Goal: Communication & Community: Answer question/provide support

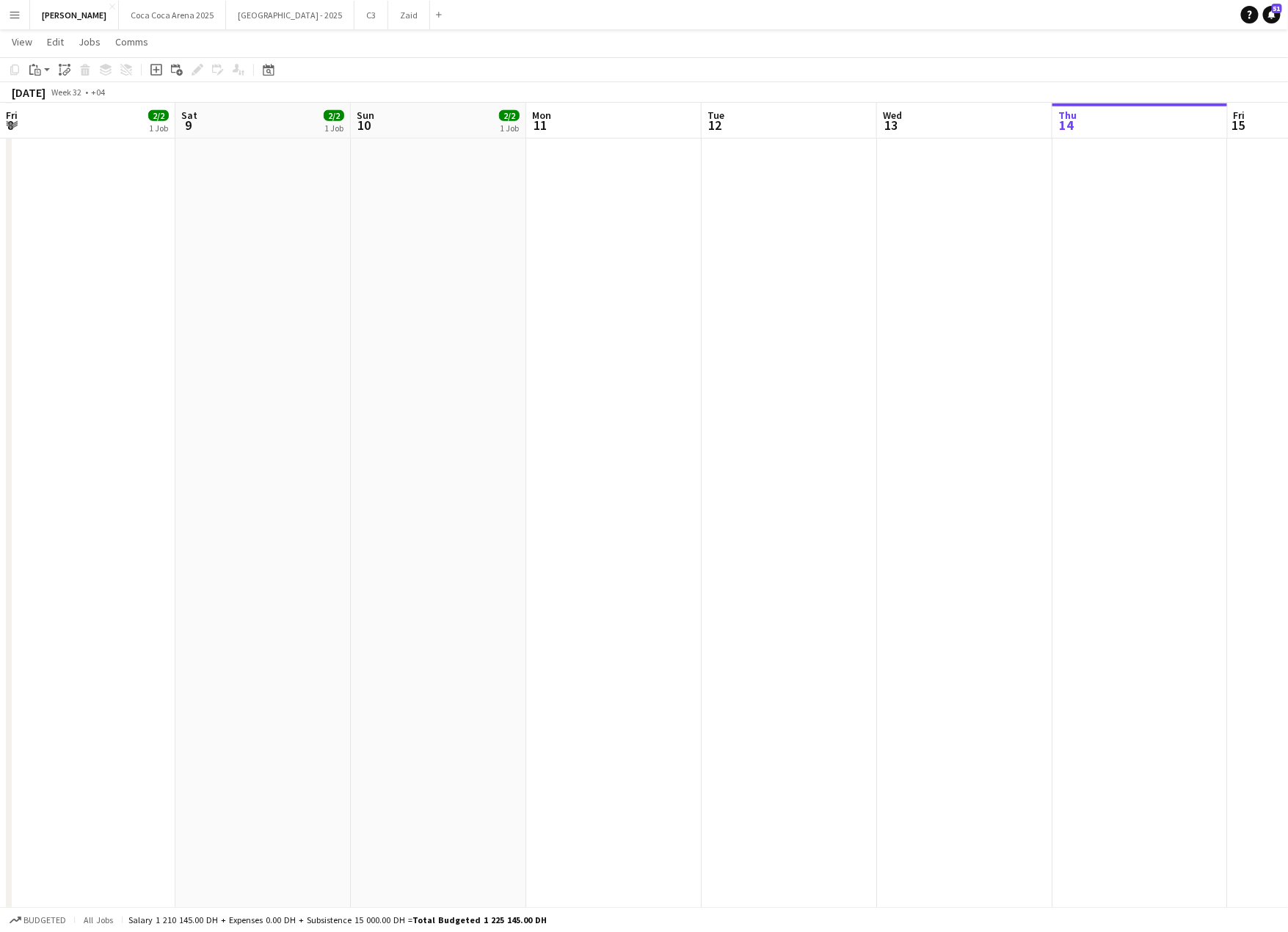
scroll to position [0, 525]
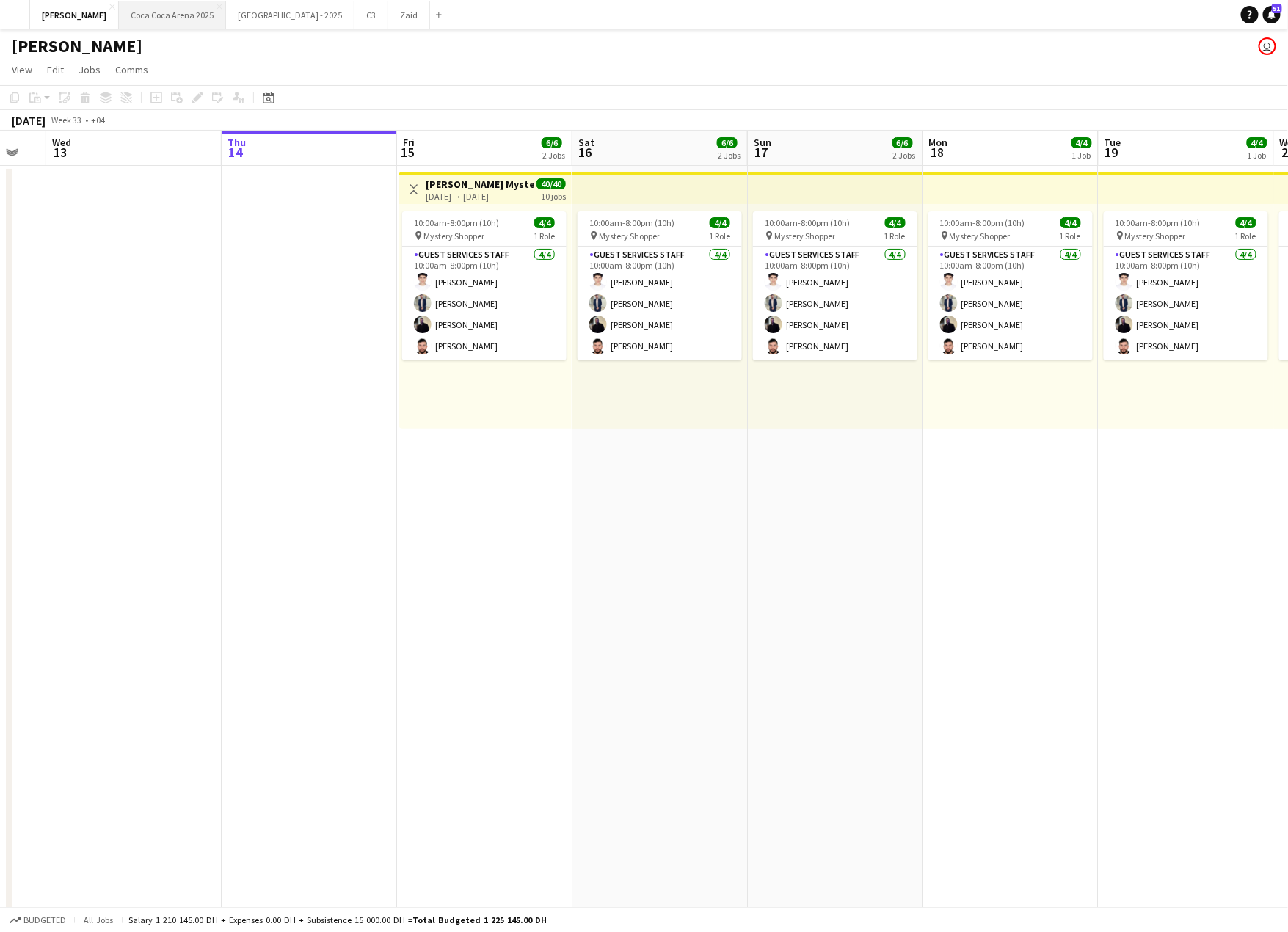
click at [151, 18] on button "[GEOGRAPHIC_DATA] 2025 Close" at bounding box center [172, 15] width 107 height 28
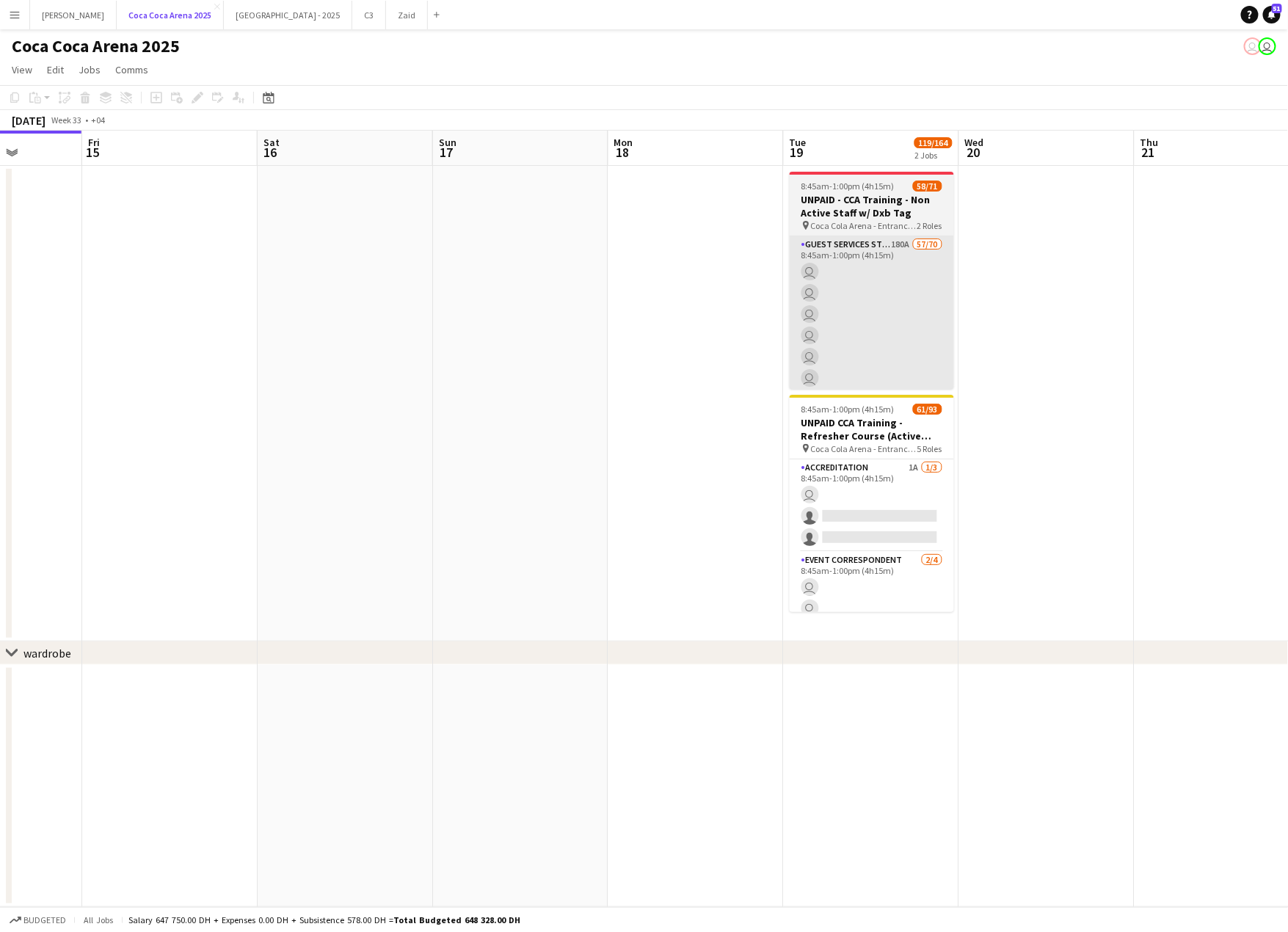
scroll to position [0, 627]
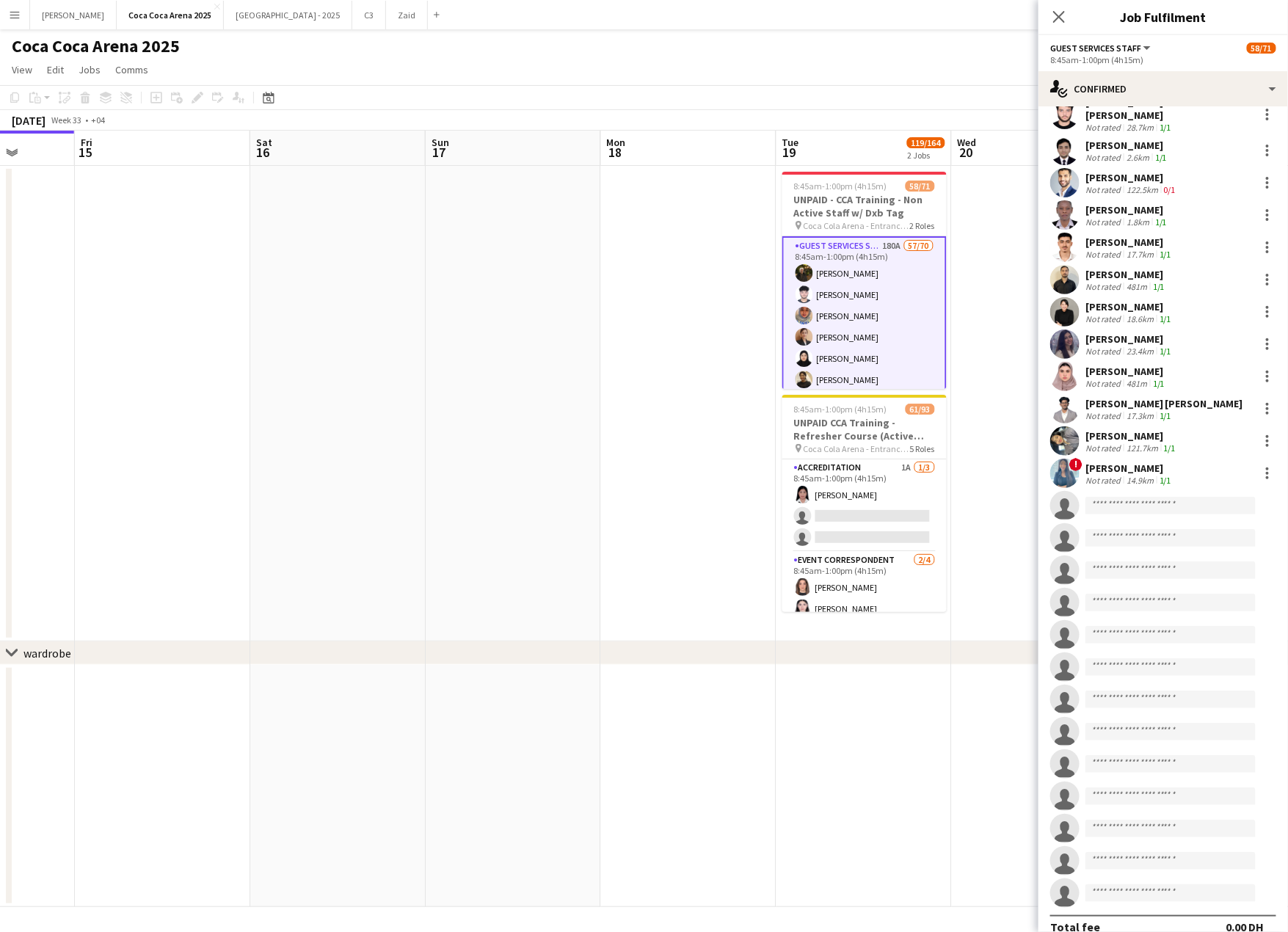
scroll to position [1515, 0]
click at [1130, 96] on div "single-neutral-actions-check-2 Confirmed" at bounding box center [1163, 88] width 249 height 35
click at [1183, 241] on div "single-neutral-actions-information Applicants" at bounding box center [1212, 239] width 145 height 29
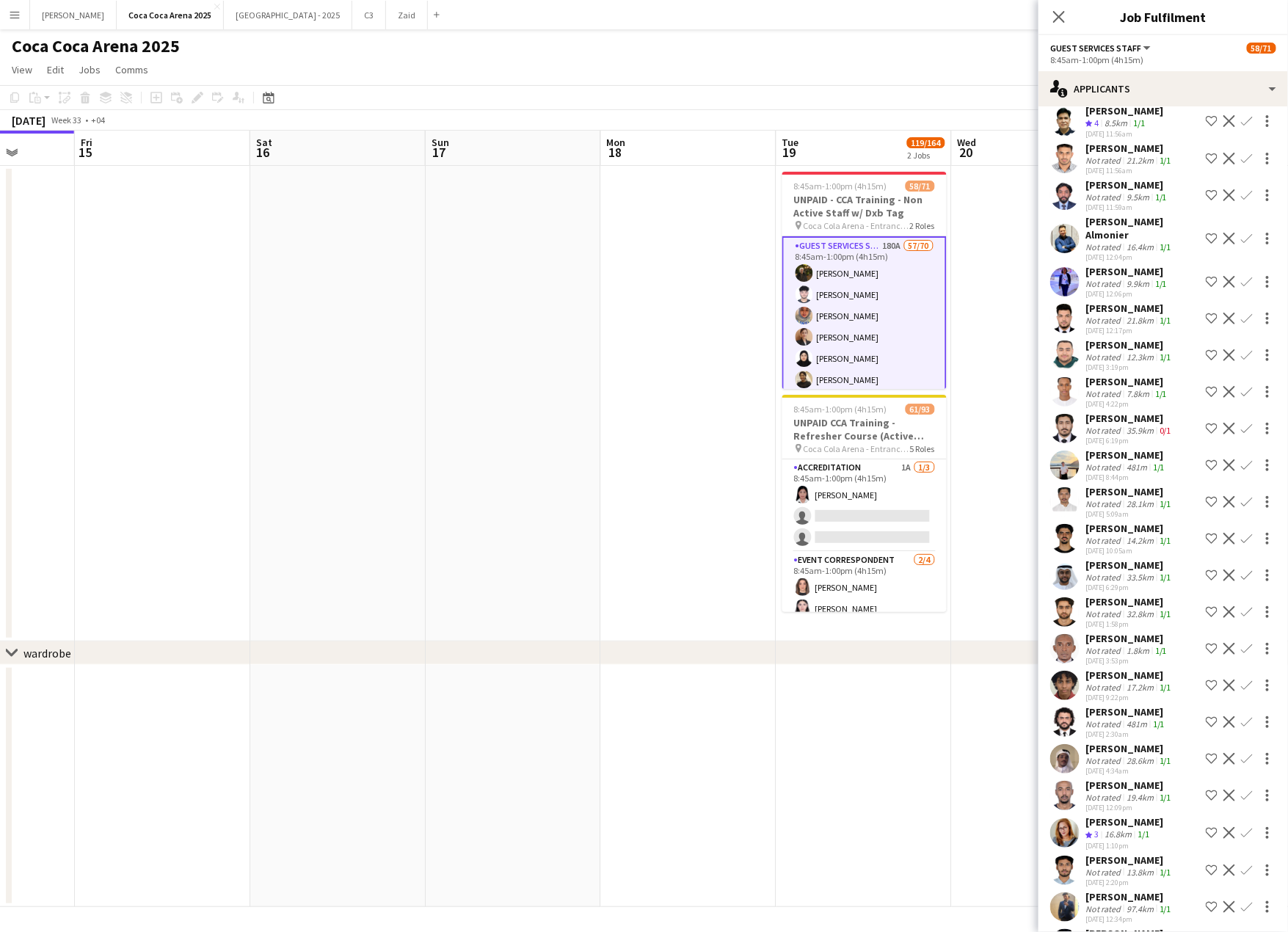
scroll to position [5232, 0]
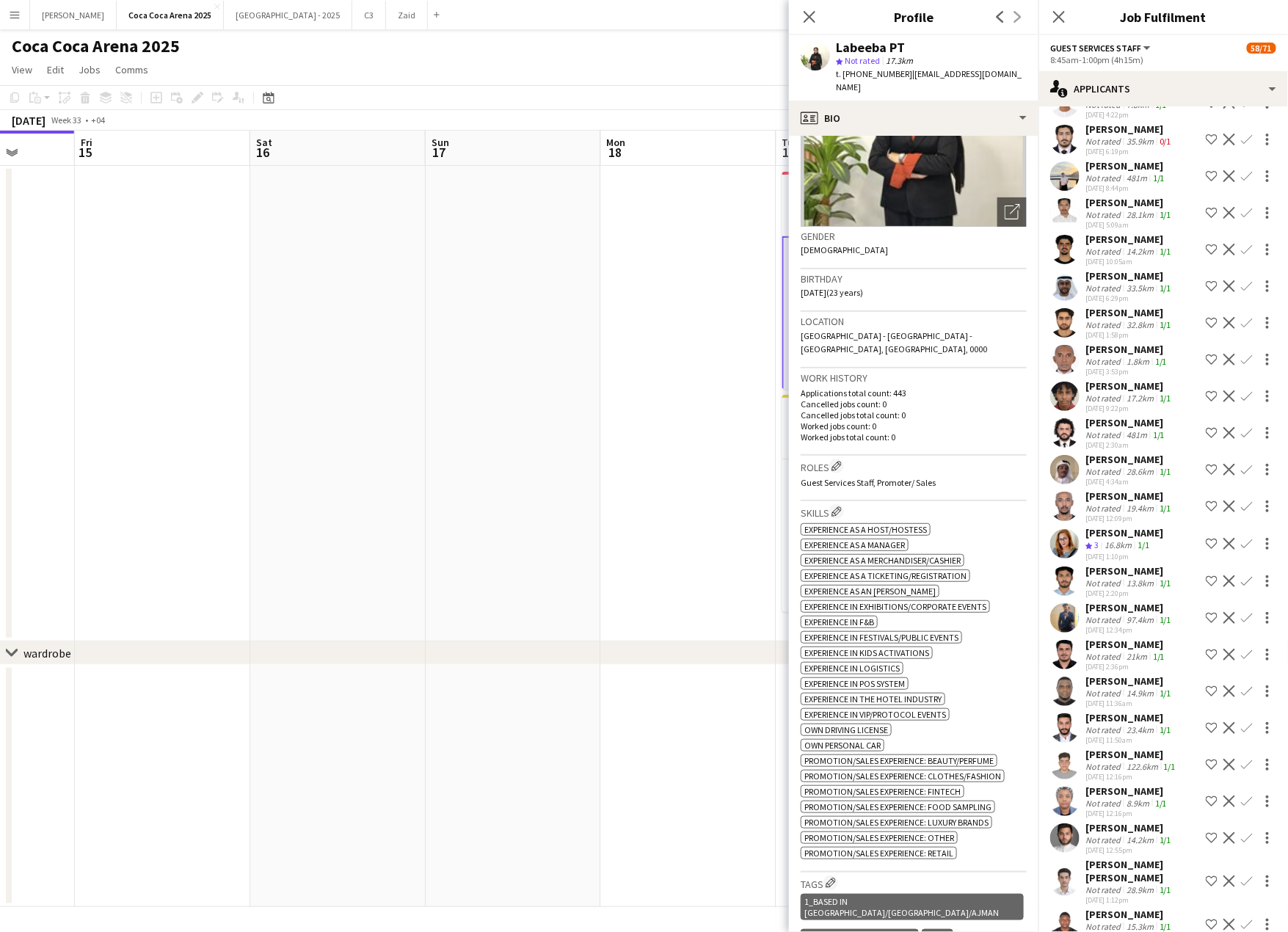
scroll to position [0, 0]
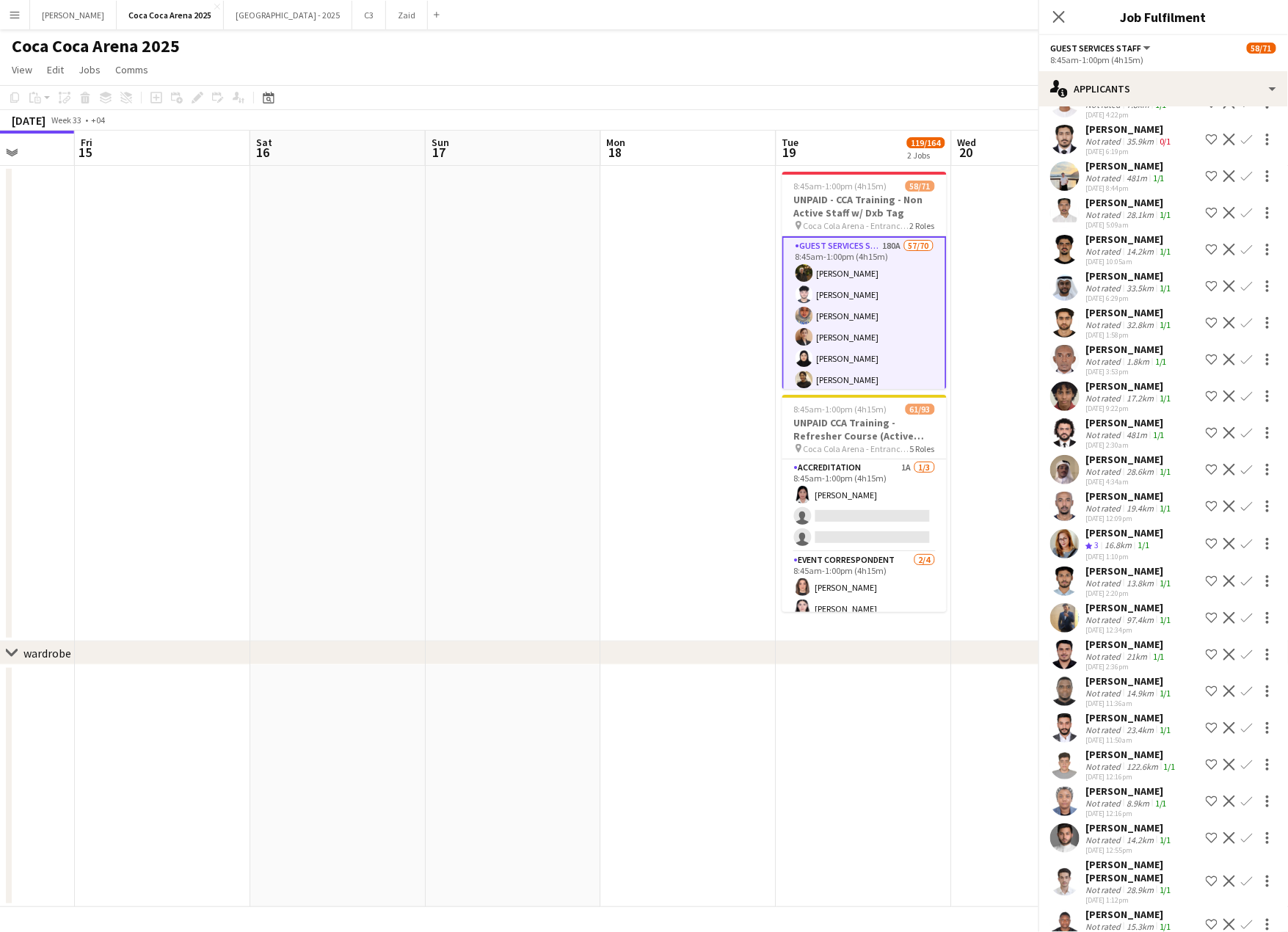
scroll to position [5232, 0]
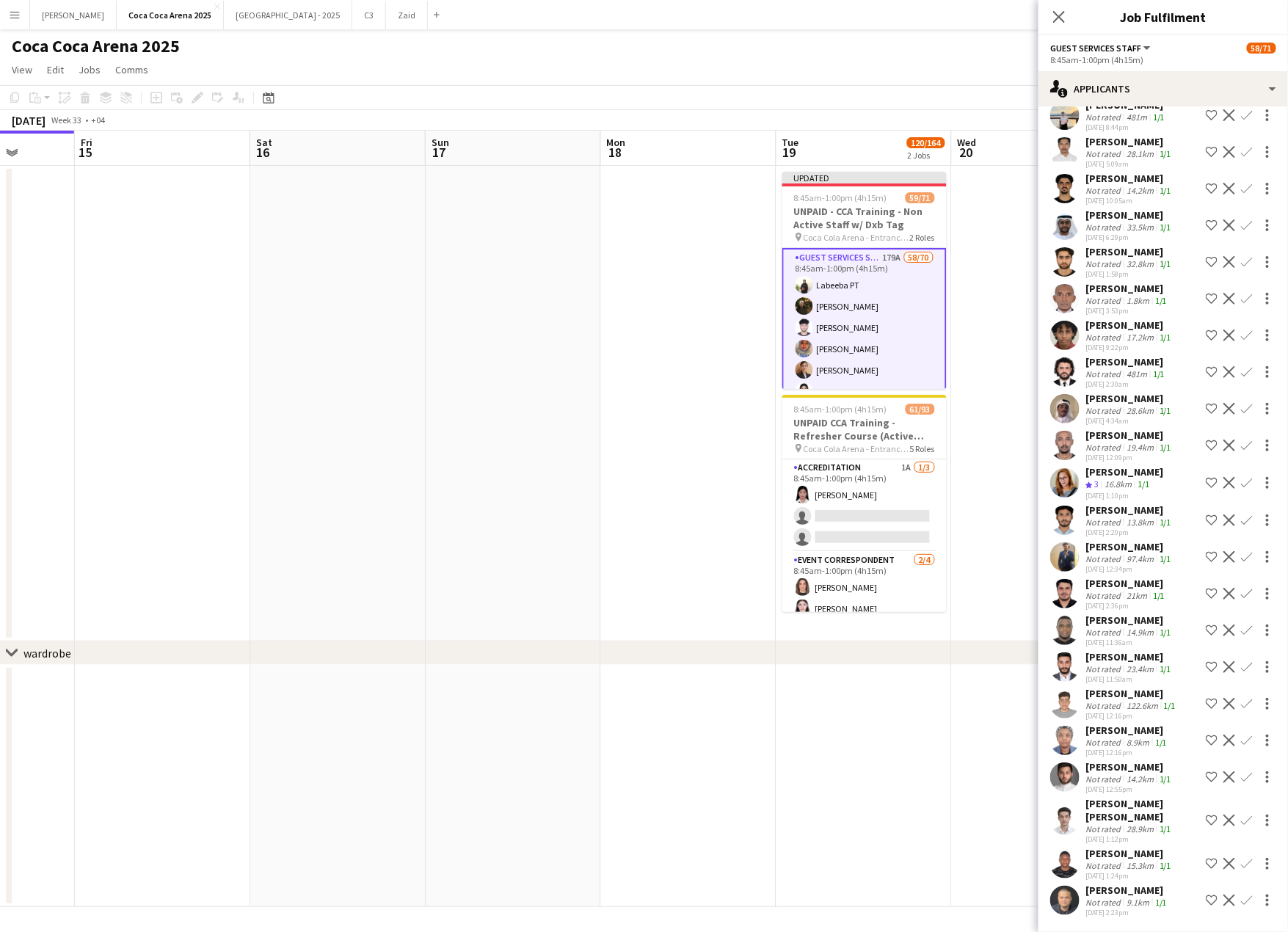
scroll to position [5195, 0]
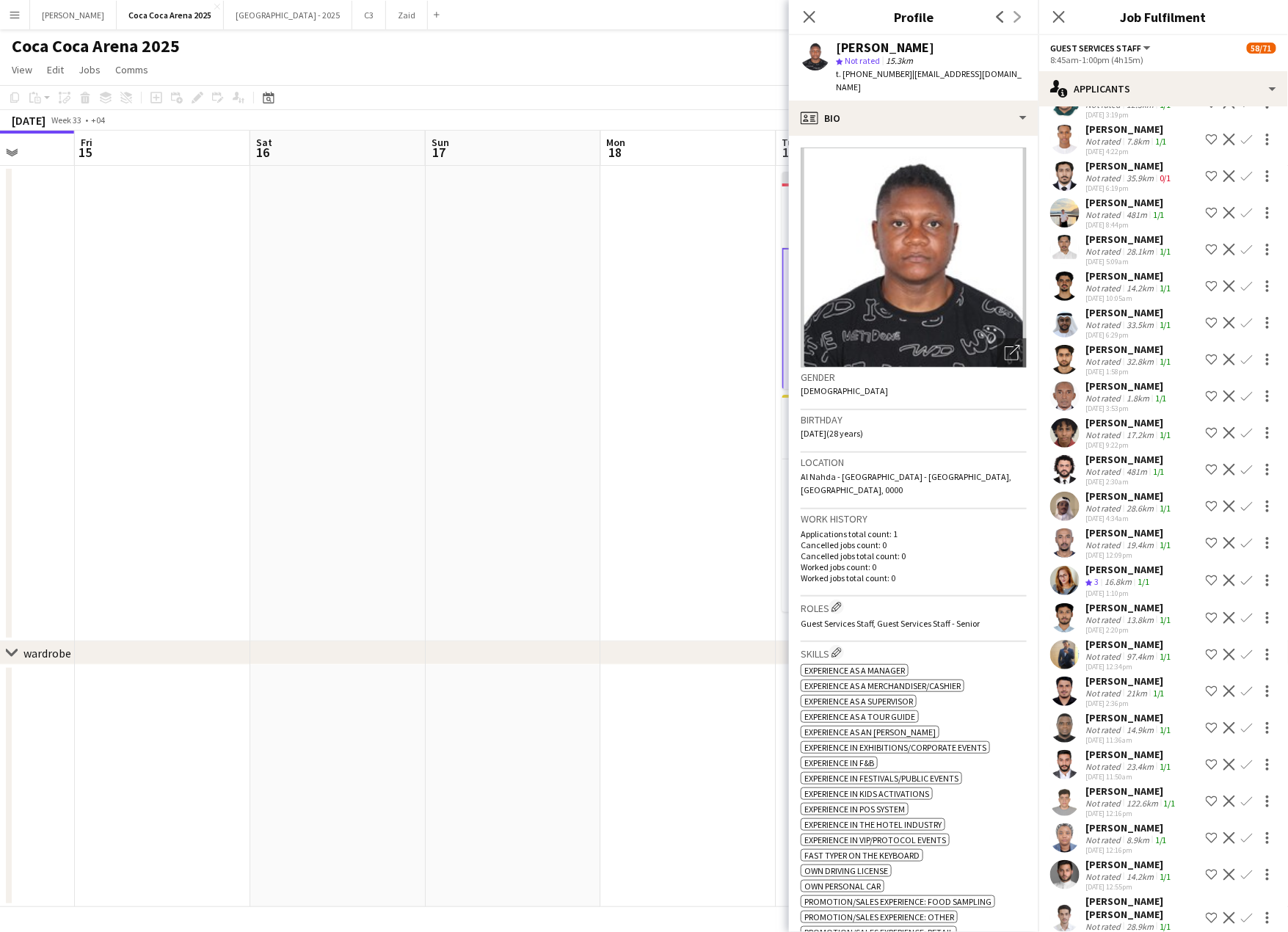
click at [709, 605] on app-date-cell at bounding box center [689, 403] width 175 height 476
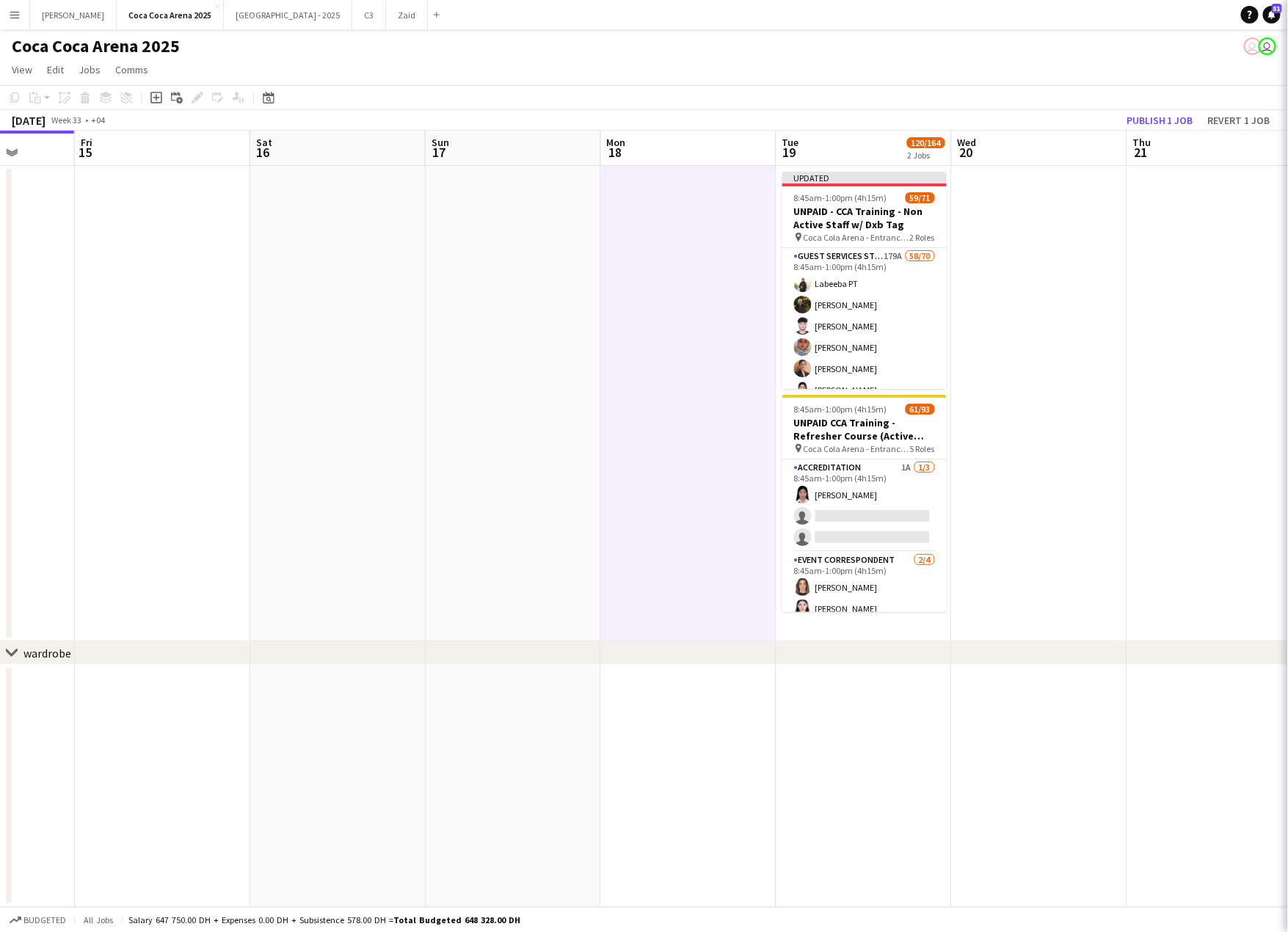
scroll to position [0, 0]
click at [1155, 118] on button "Publish 1 job" at bounding box center [1159, 120] width 78 height 19
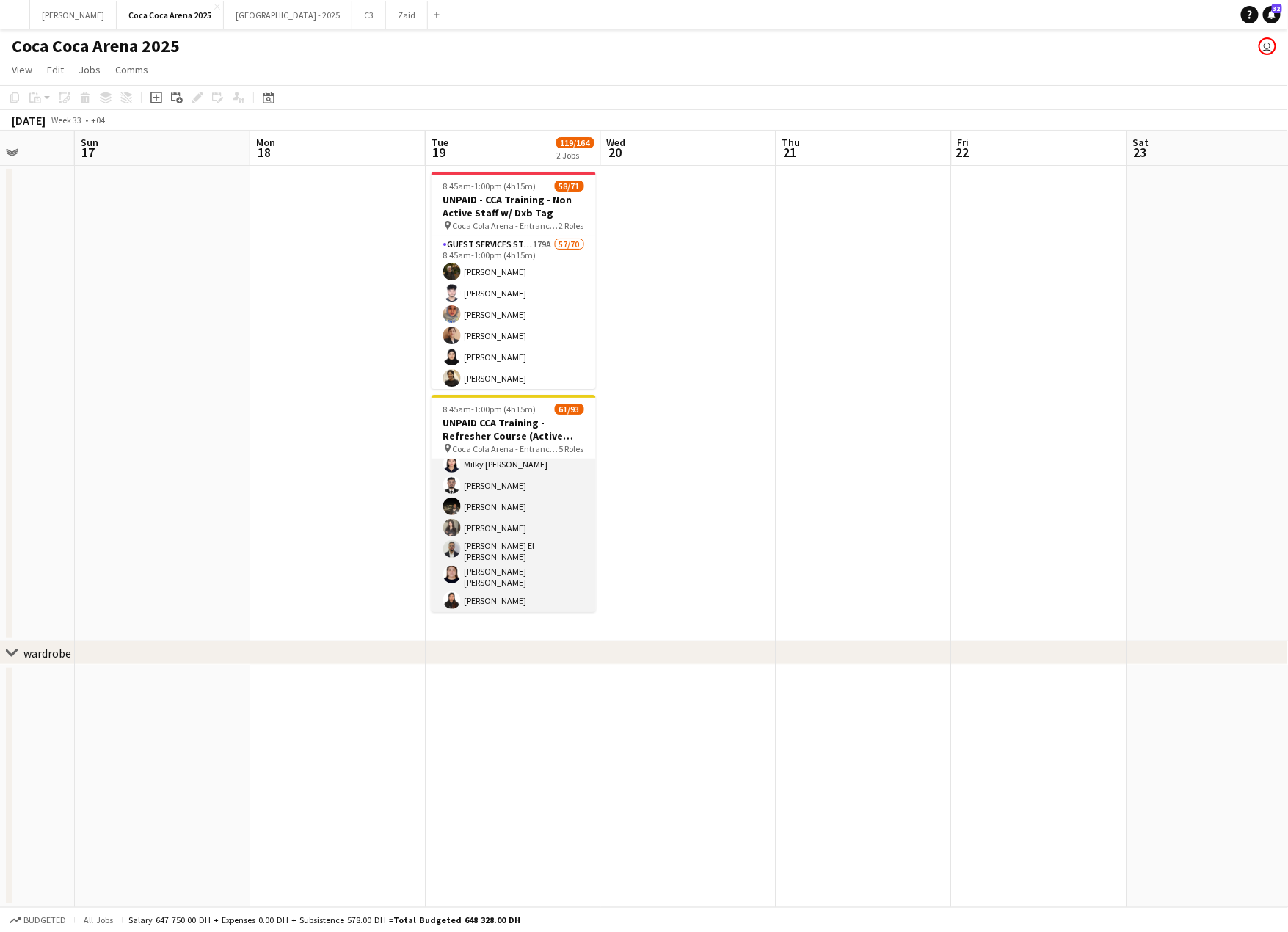
click at [485, 516] on app-card-role "Guest Services Staff 6A 47/55 8:45am-1:00pm (4h15m) [PERSON_NAME] user [PERSON_…" at bounding box center [514, 729] width 165 height 1216
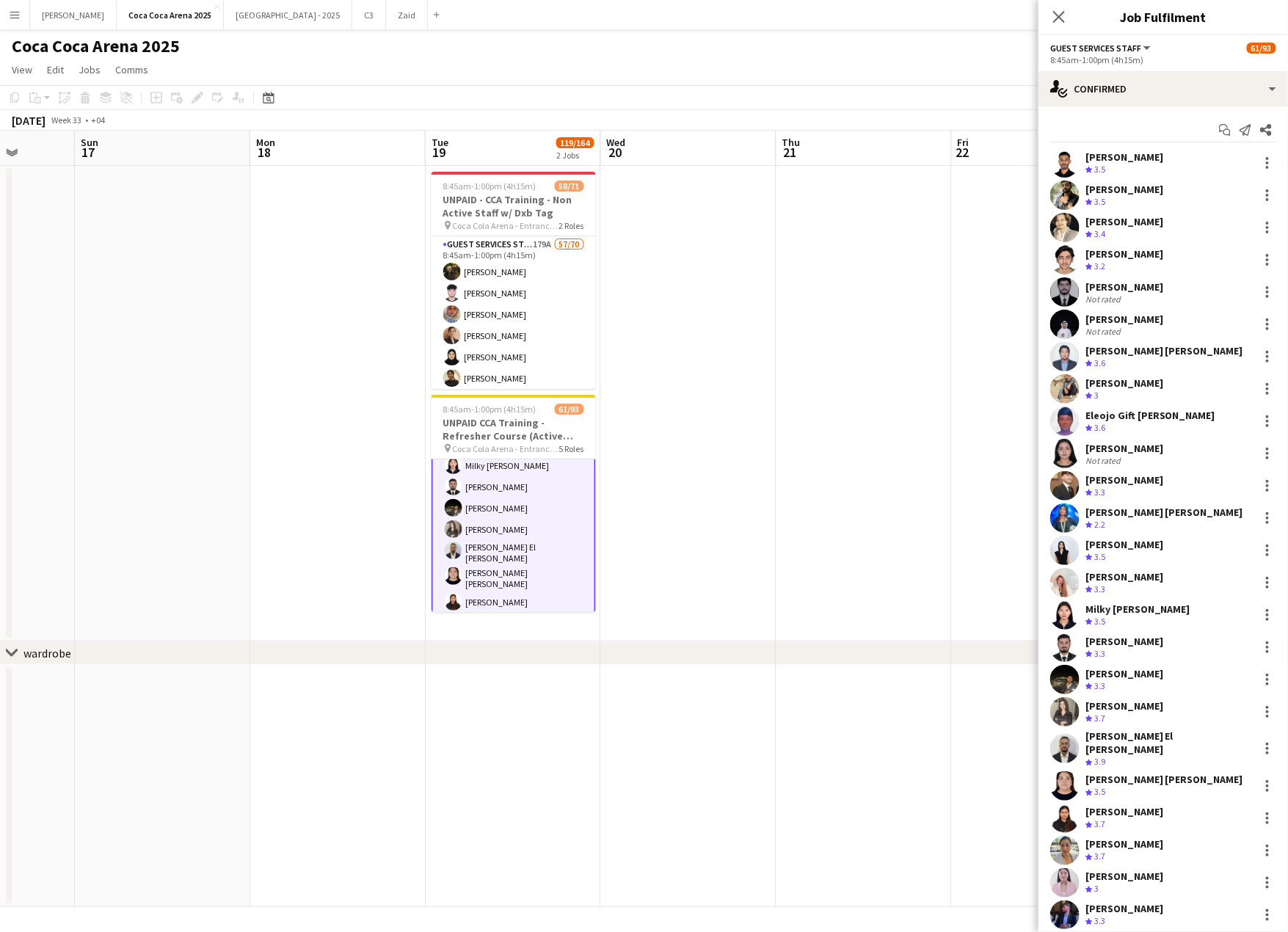
scroll to position [545, 0]
click at [1227, 134] on icon at bounding box center [1227, 133] width 8 height 8
click at [1220, 132] on icon at bounding box center [1223, 128] width 8 height 8
click at [1226, 131] on icon "Start chat" at bounding box center [1225, 130] width 11 height 11
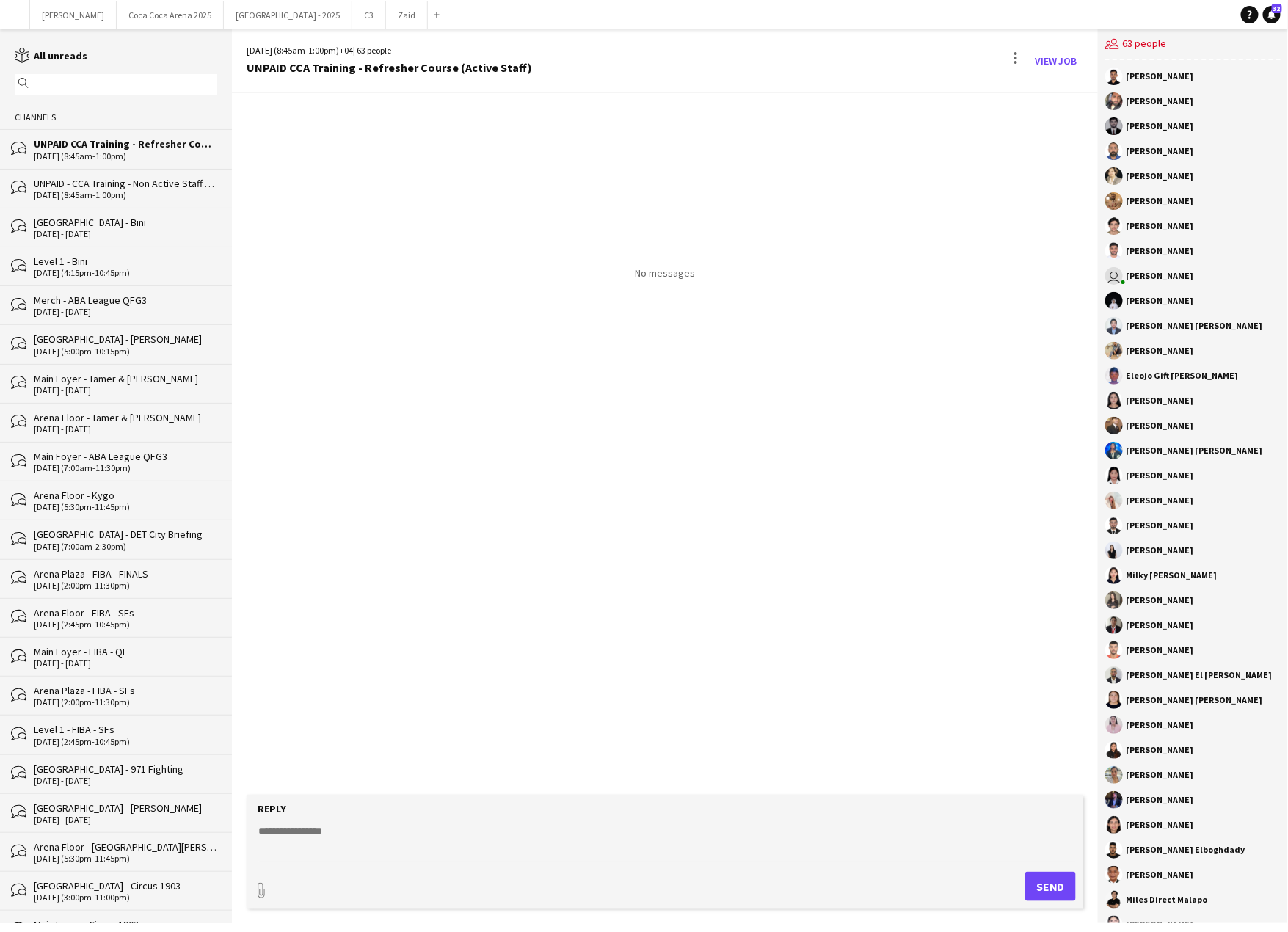
click at [348, 830] on textarea at bounding box center [668, 842] width 822 height 39
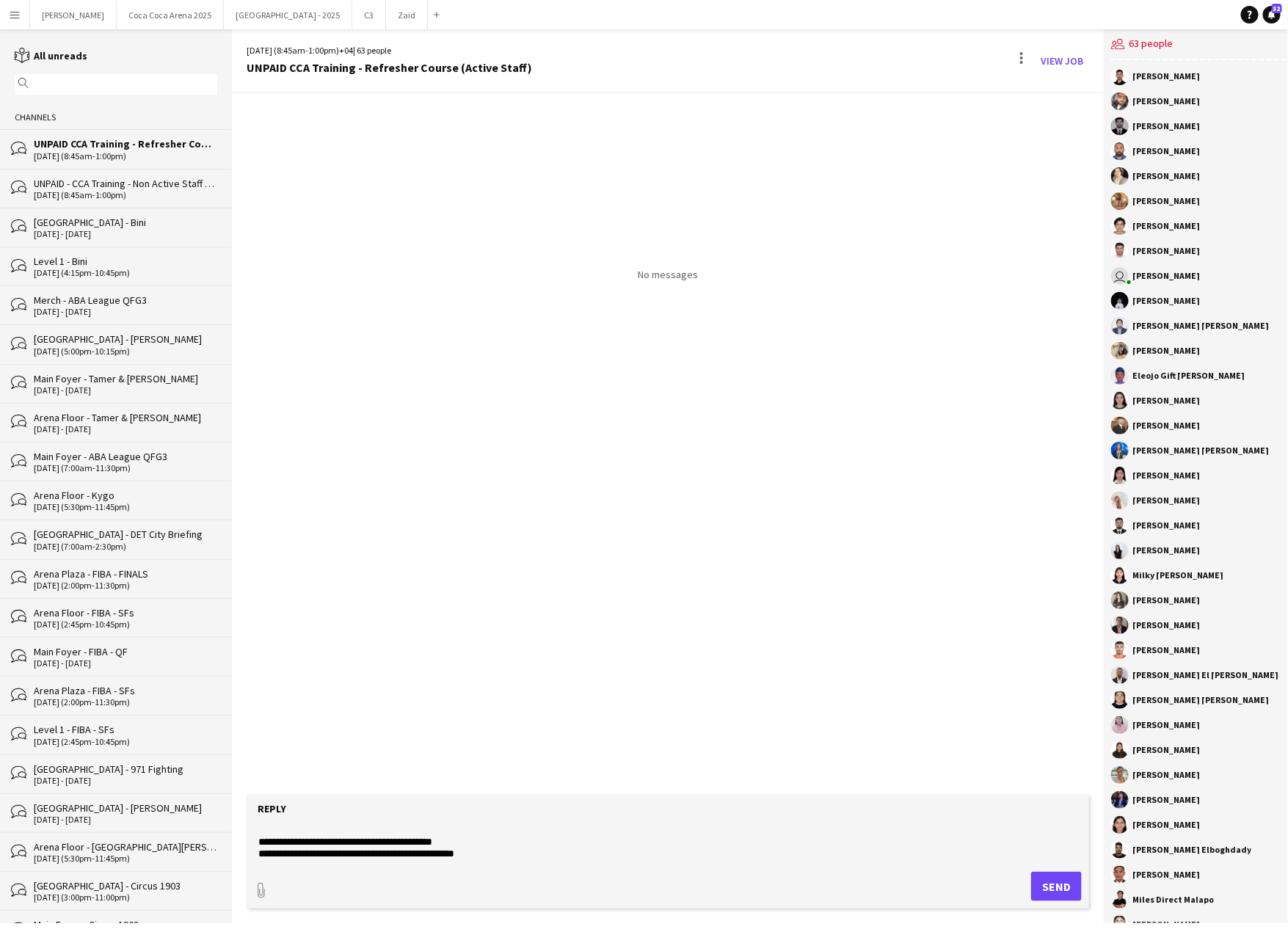
scroll to position [69, 0]
type textarea "**********"
click at [1065, 874] on button "Send" at bounding box center [1057, 886] width 51 height 29
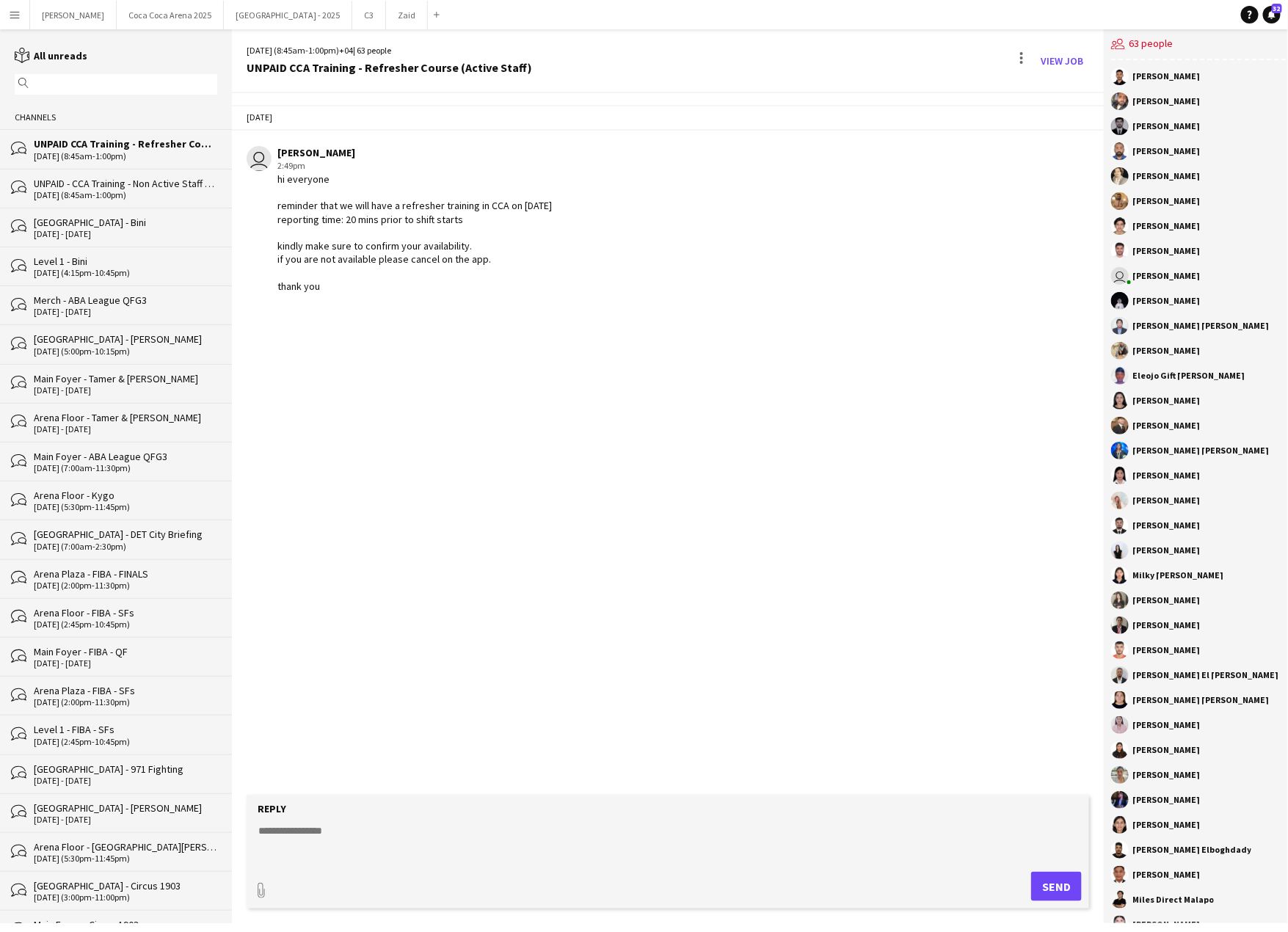
click at [388, 828] on textarea at bounding box center [668, 842] width 822 height 39
type textarea "**********"
click at [1044, 888] on button "Send" at bounding box center [1057, 886] width 51 height 29
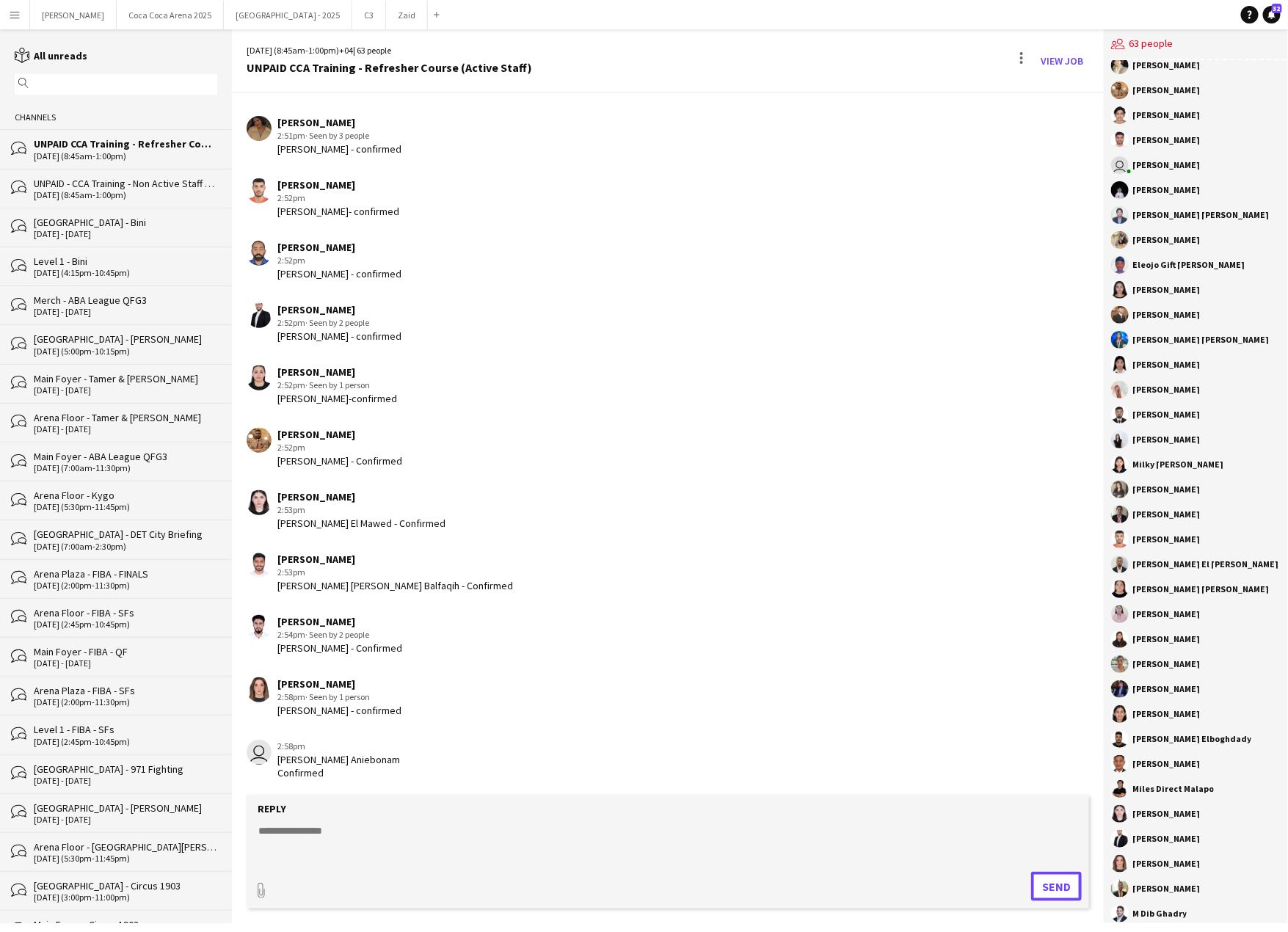
scroll to position [1334, 0]
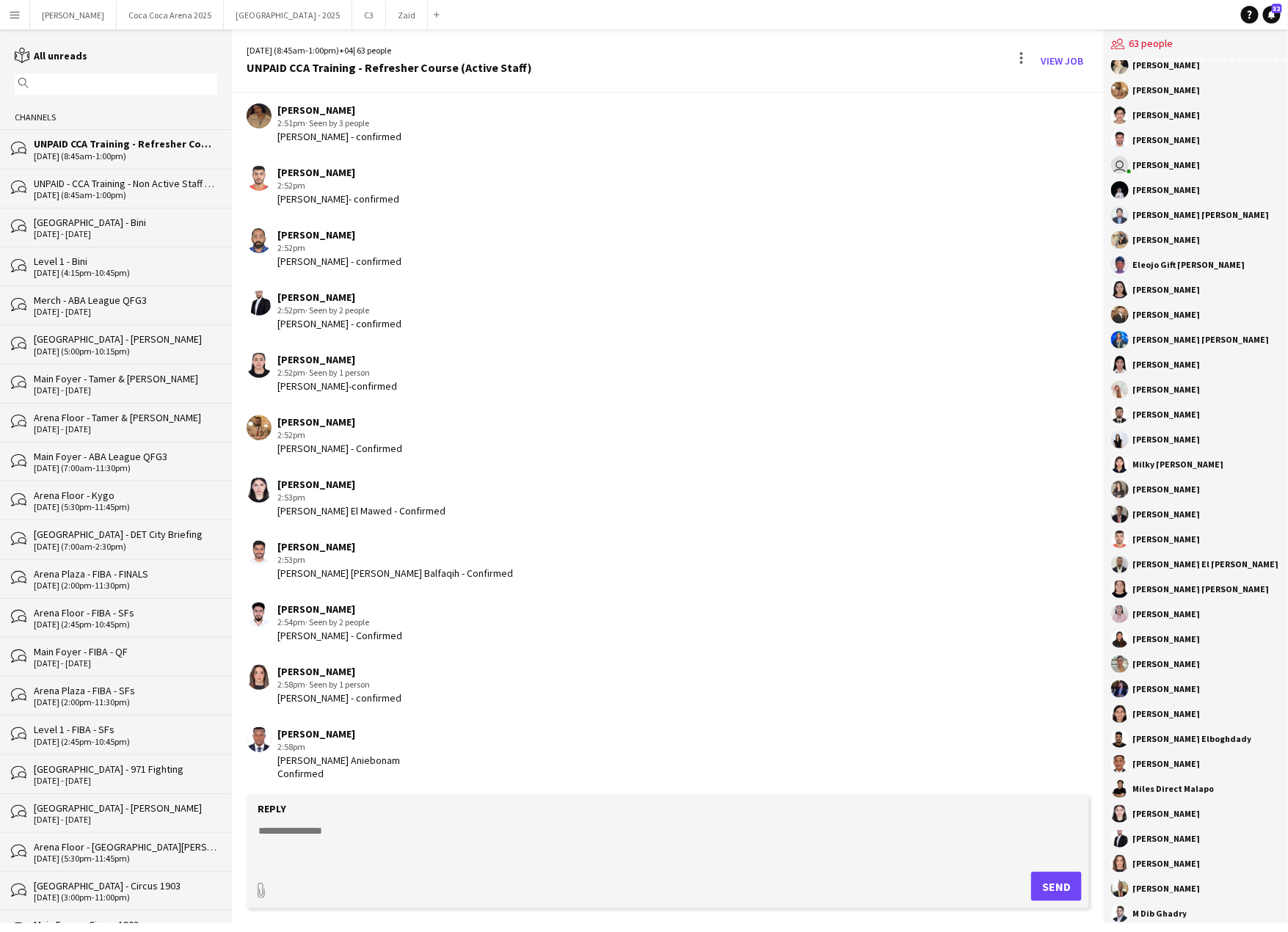
click at [94, 144] on div "UNPAID CCA Training - Refresher Course (Active Staff)" at bounding box center [125, 144] width 183 height 13
click at [93, 146] on div "UNPAID CCA Training - Refresher Course (Active Staff)" at bounding box center [125, 144] width 183 height 13
click at [85, 177] on div "UNPAID - CCA Training - Non Active Staff w/ Dxb Tag" at bounding box center [125, 183] width 183 height 13
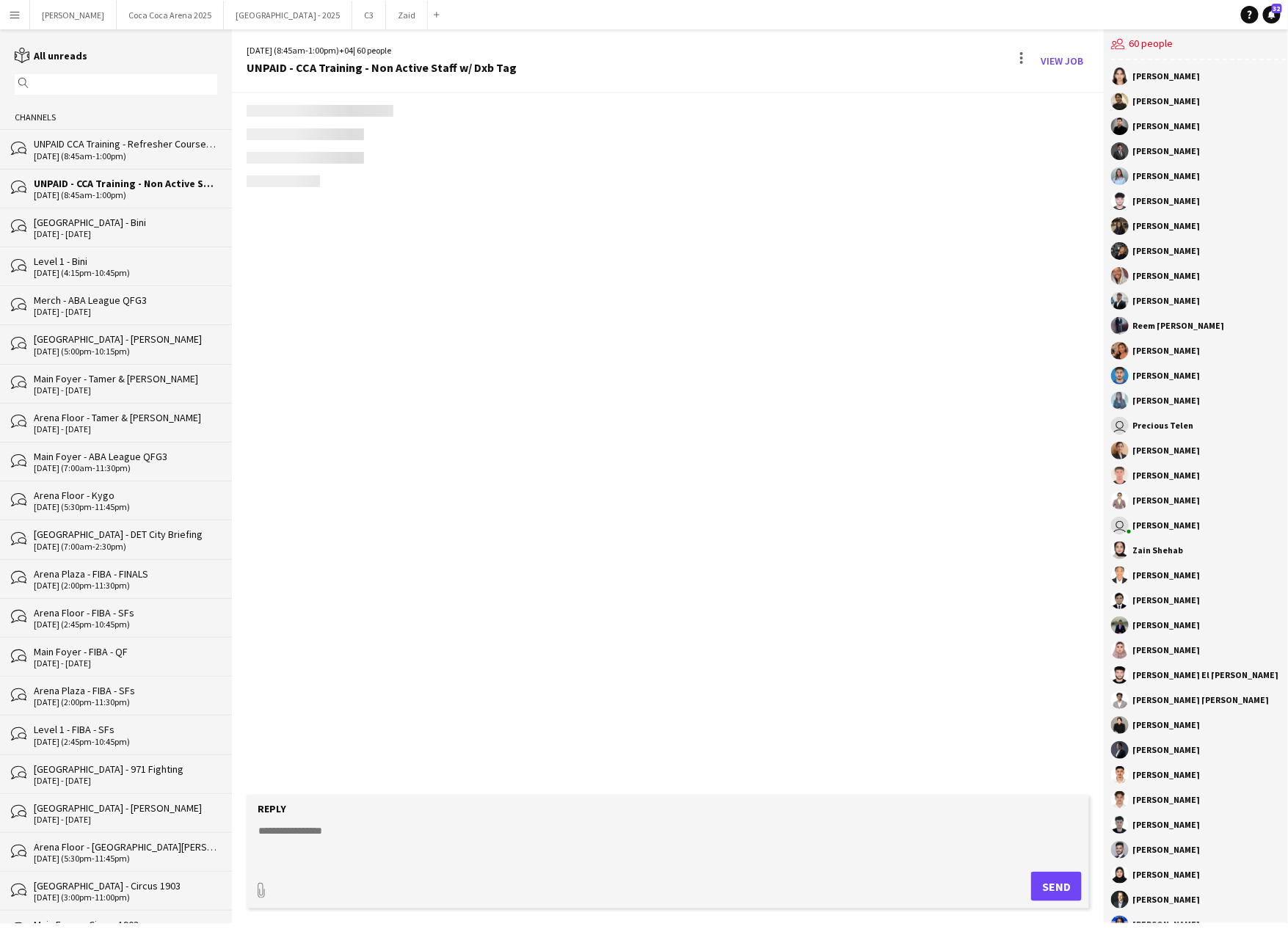
scroll to position [1733, 0]
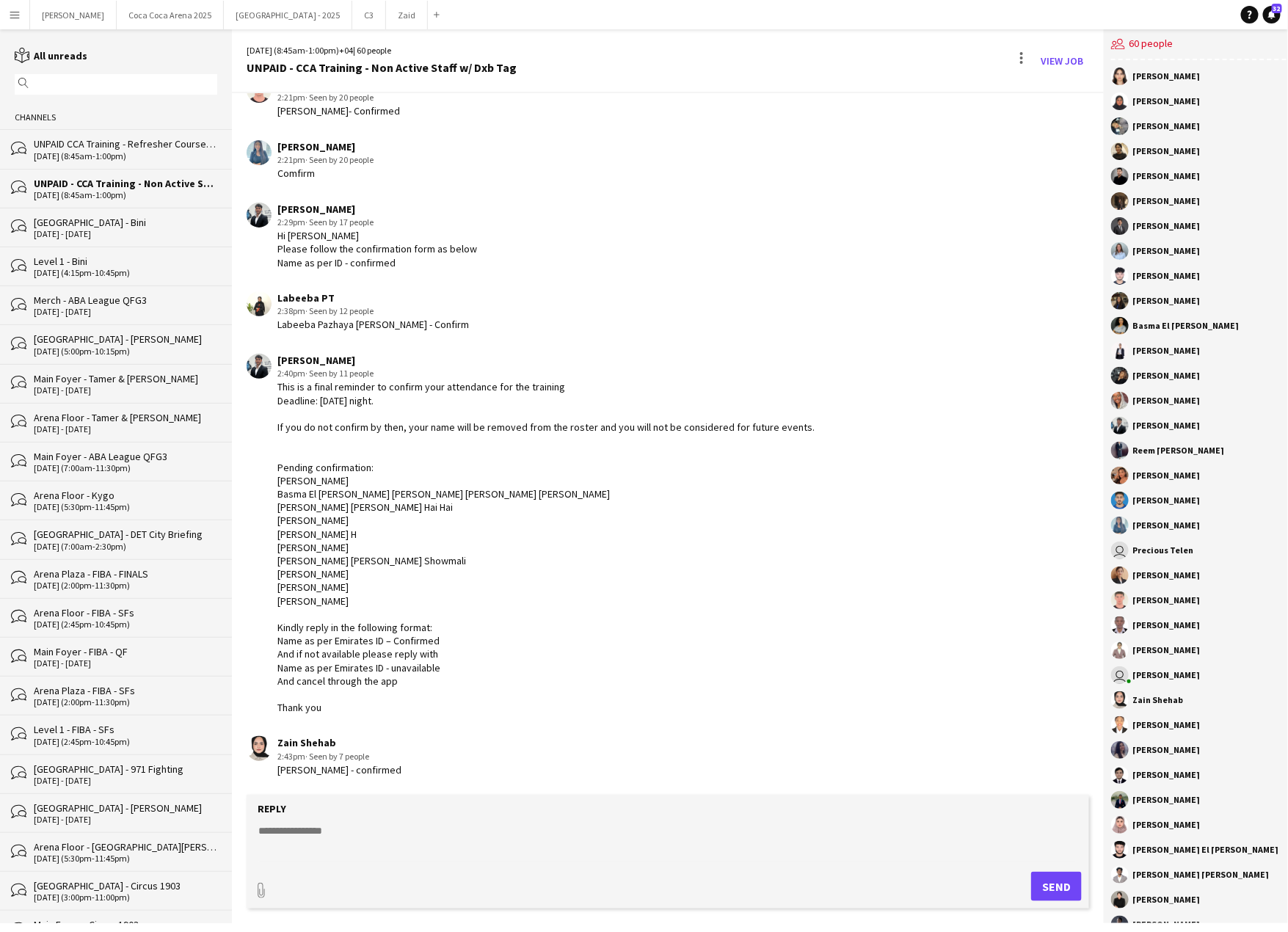
click at [86, 155] on div "[DATE] (8:45am-1:00pm)" at bounding box center [125, 156] width 183 height 10
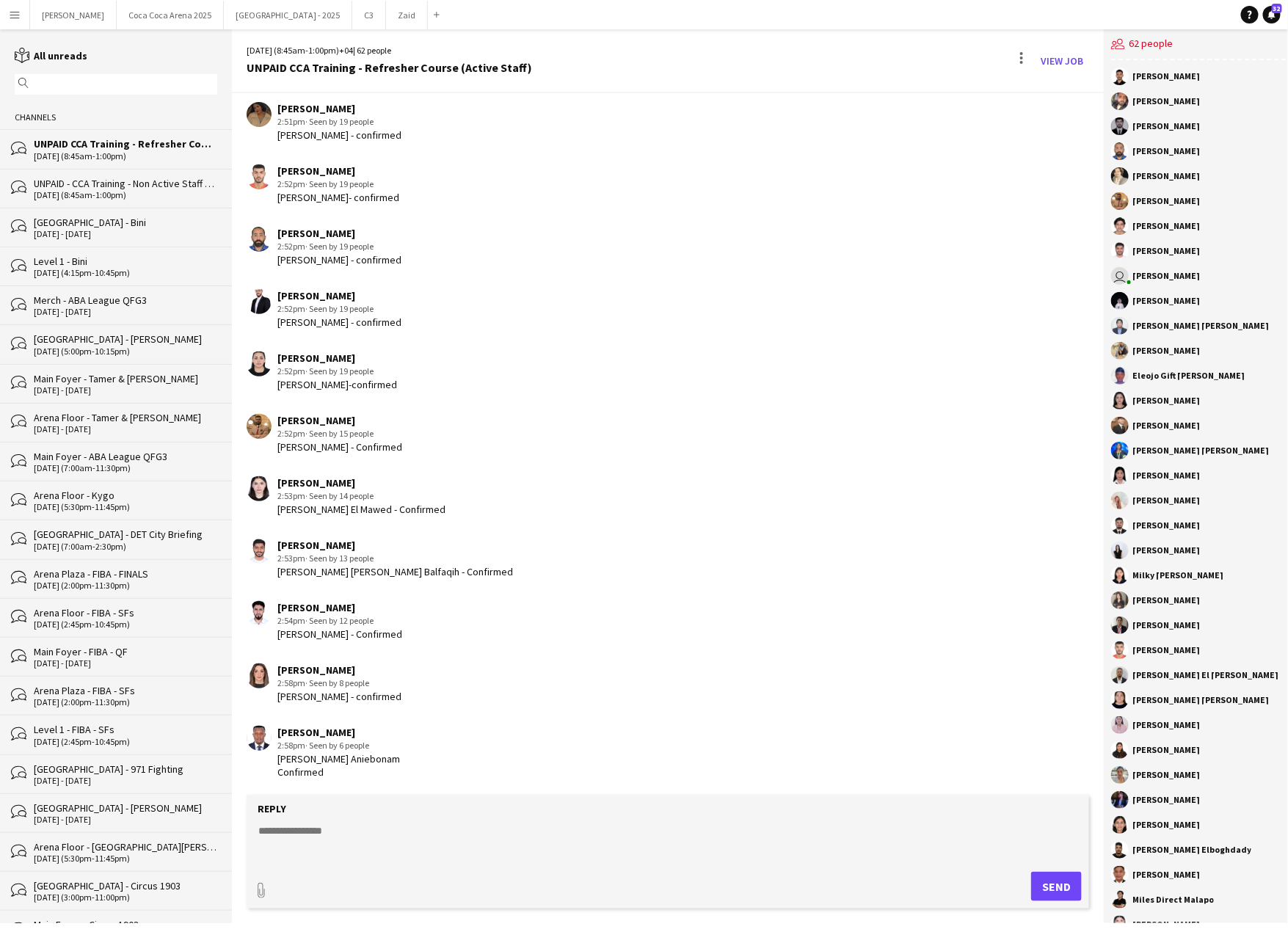
scroll to position [1522, 0]
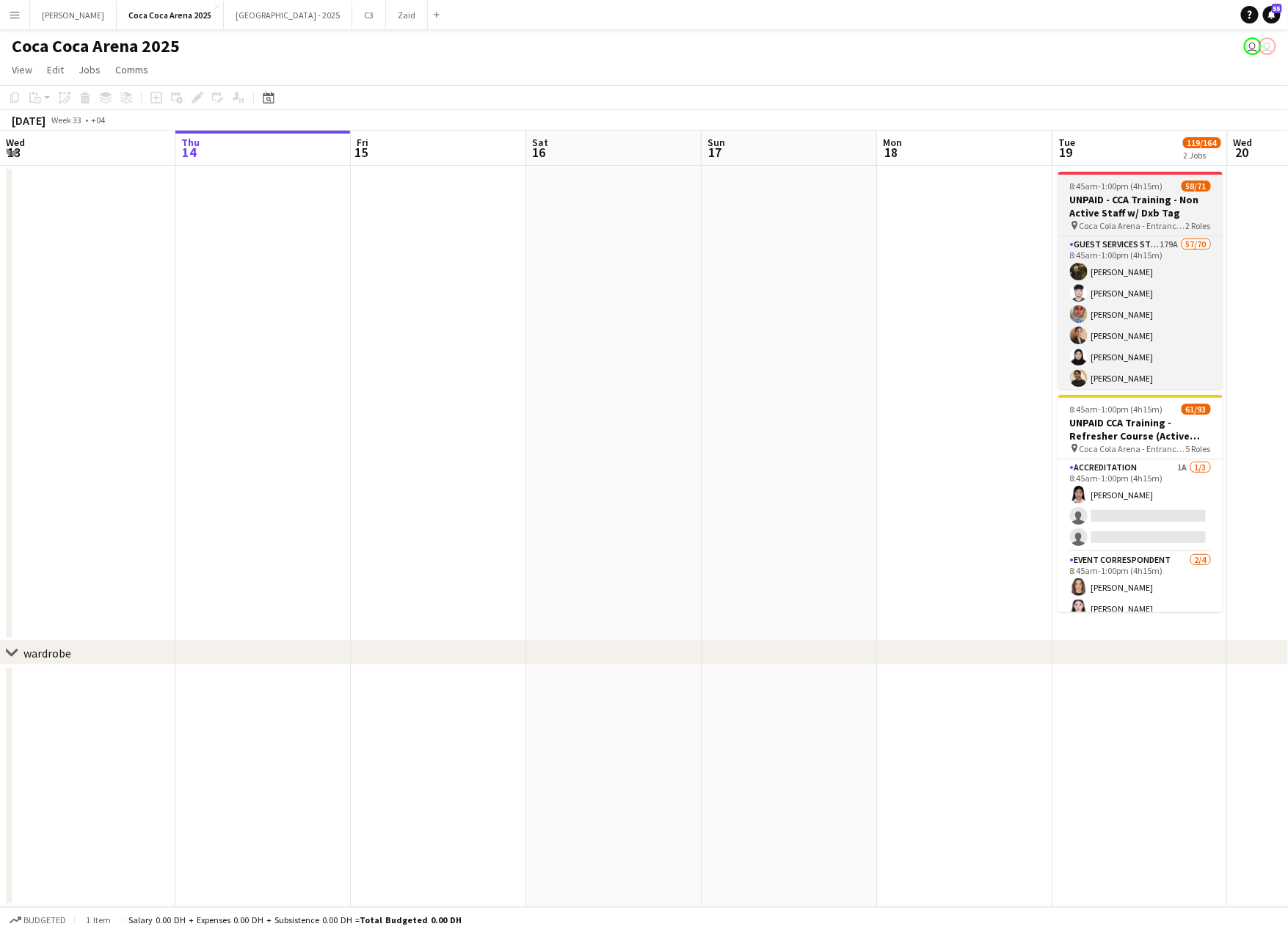
scroll to position [0, 504]
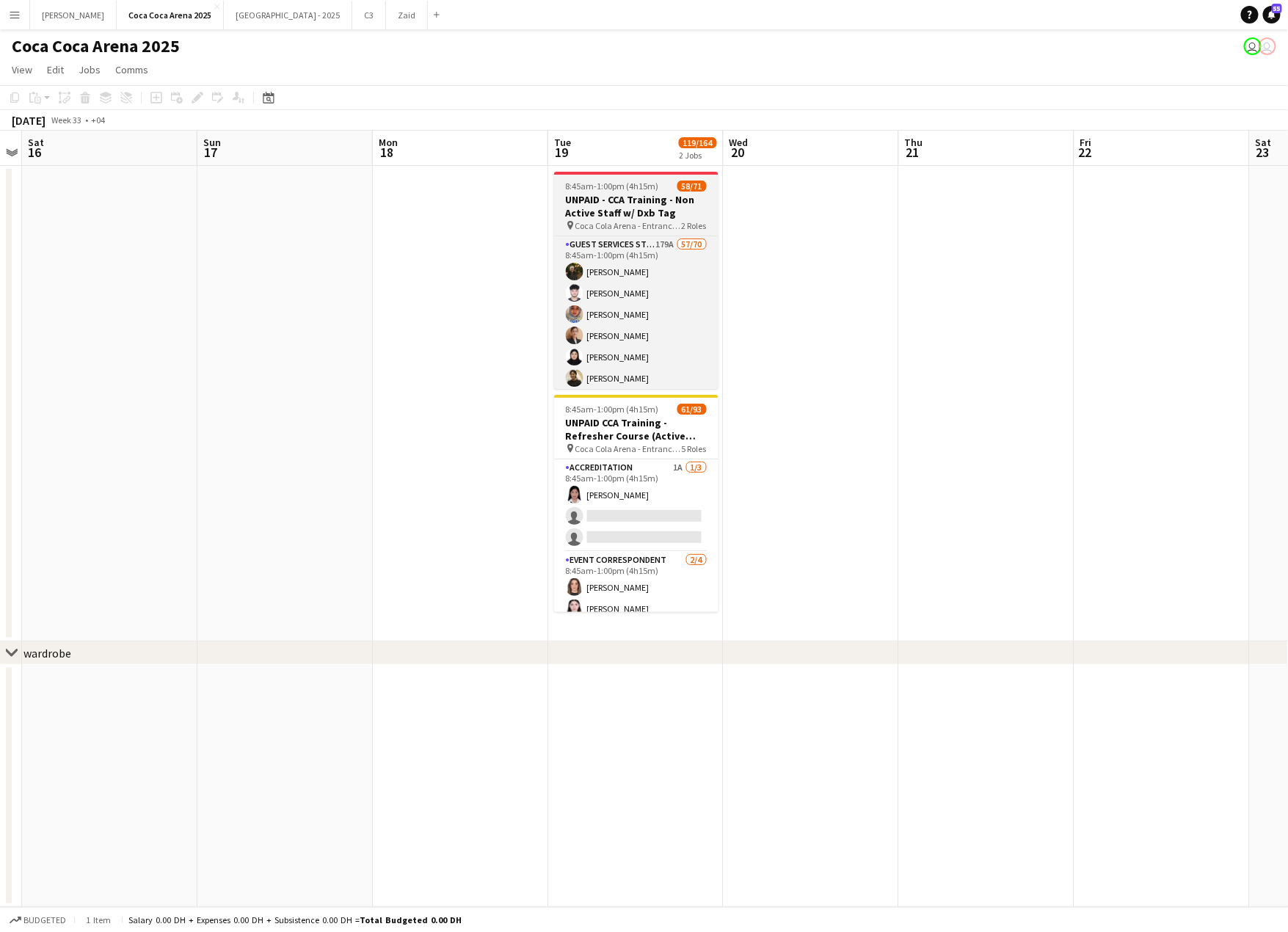
click at [677, 191] on div "58/71" at bounding box center [692, 186] width 29 height 11
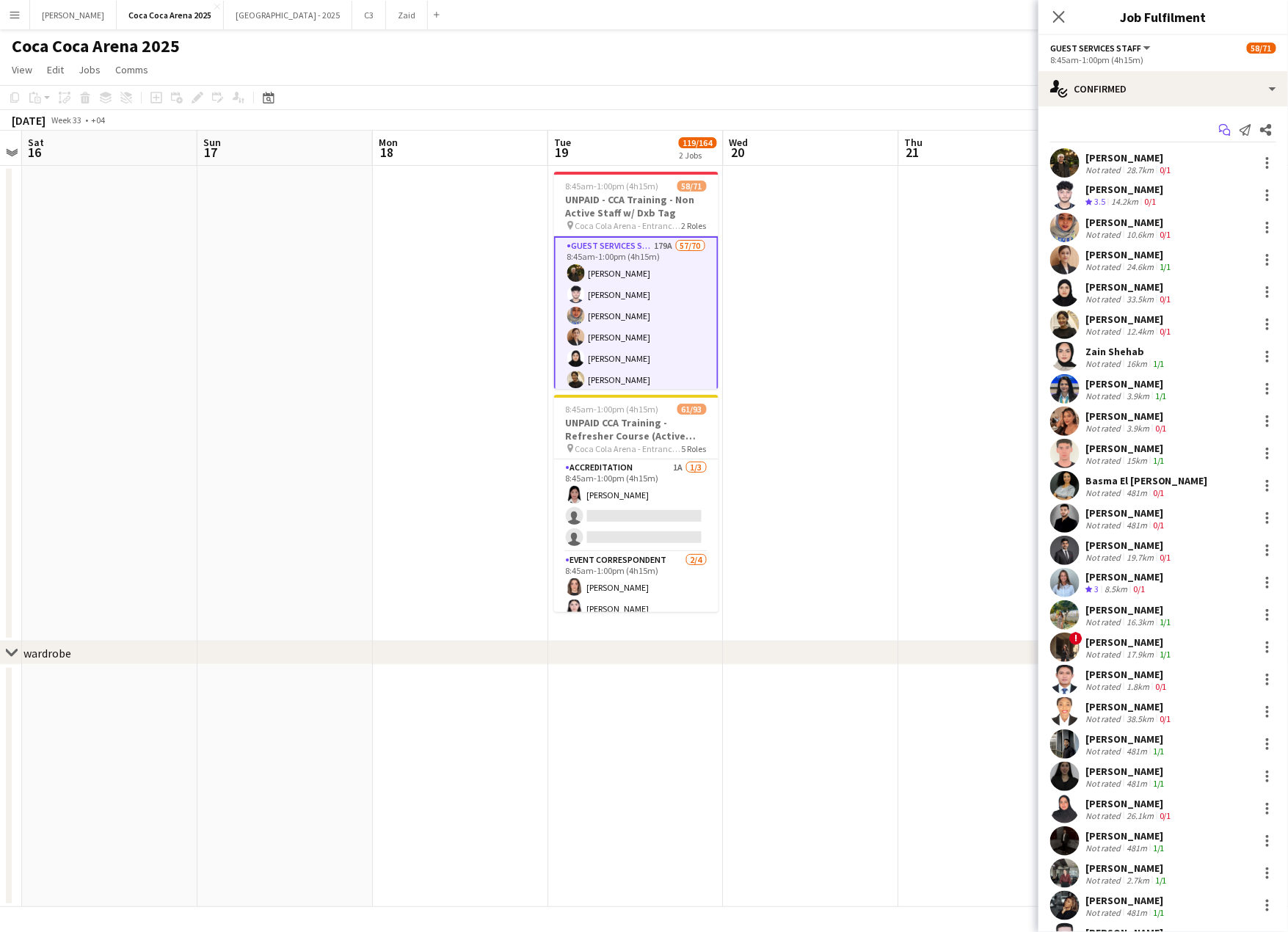
click at [1225, 132] on icon "Start chat" at bounding box center [1225, 130] width 11 height 11
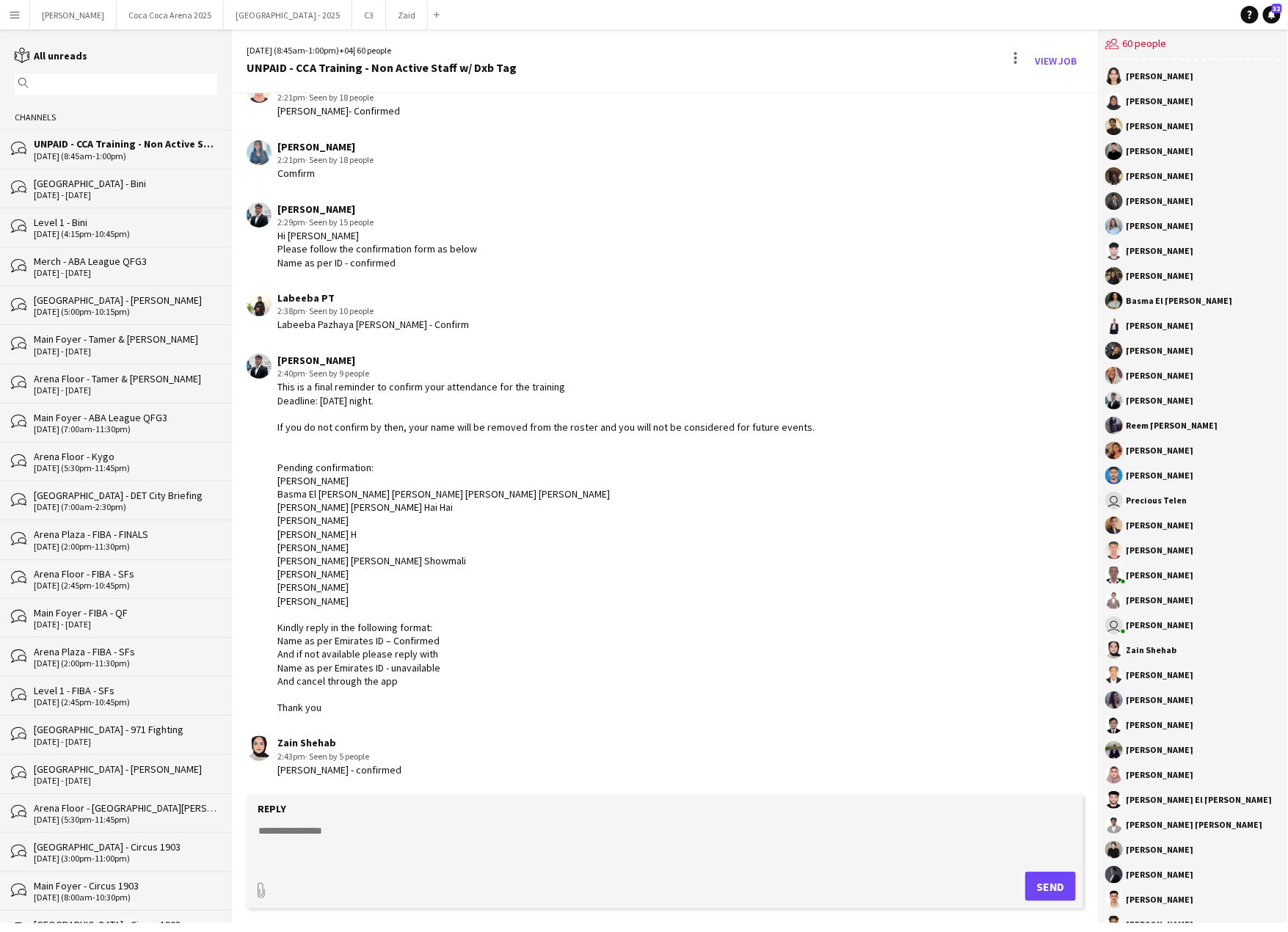
scroll to position [1733, 0]
click at [88, 192] on div "[DATE] - [DATE]" at bounding box center [125, 195] width 183 height 10
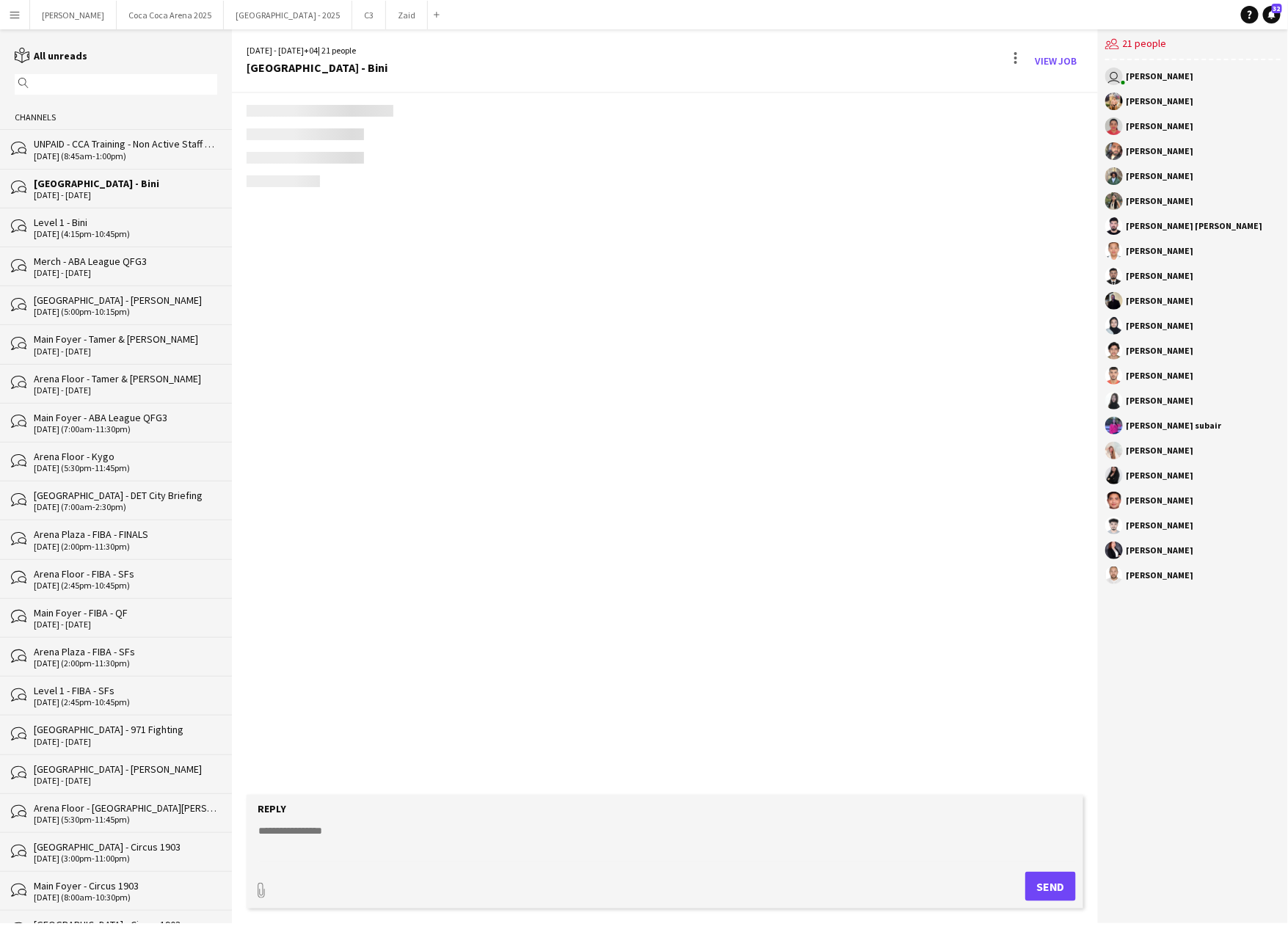
scroll to position [1449, 0]
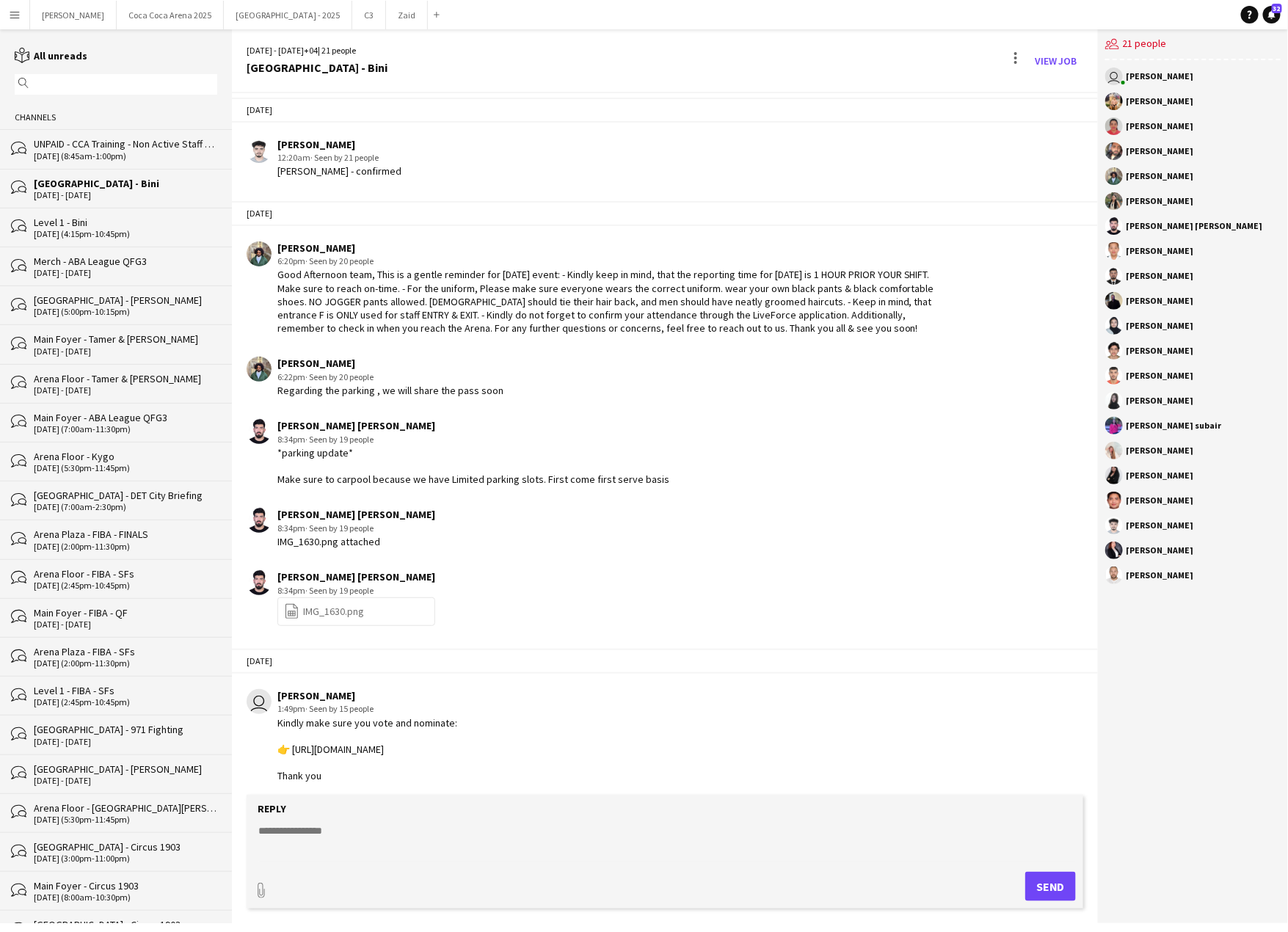
click at [342, 607] on link "file-spreadsheet IMG_1630.png" at bounding box center [324, 611] width 80 height 17
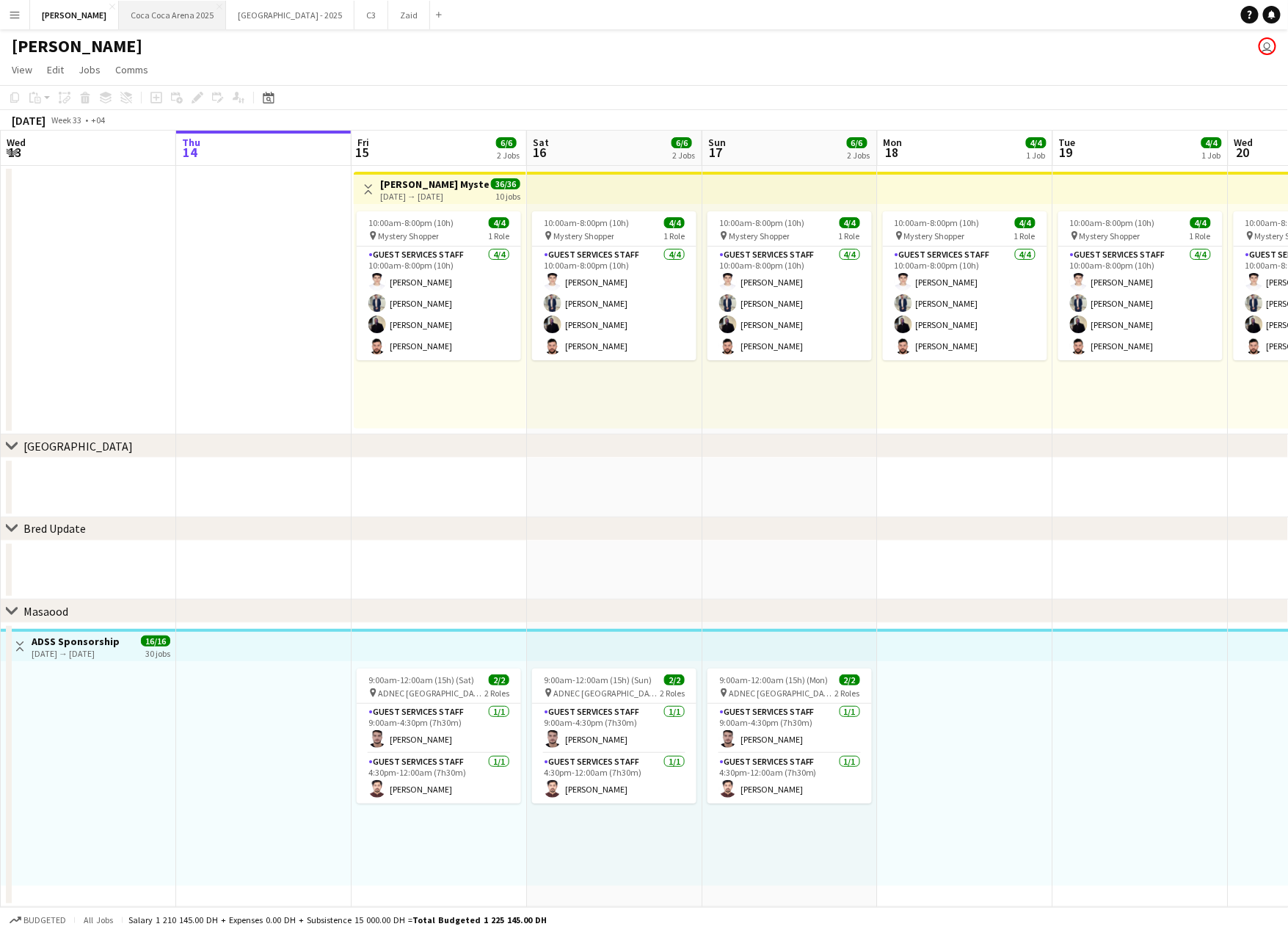
click at [128, 8] on button "Coca Coca Arena 2025 Close" at bounding box center [172, 15] width 107 height 28
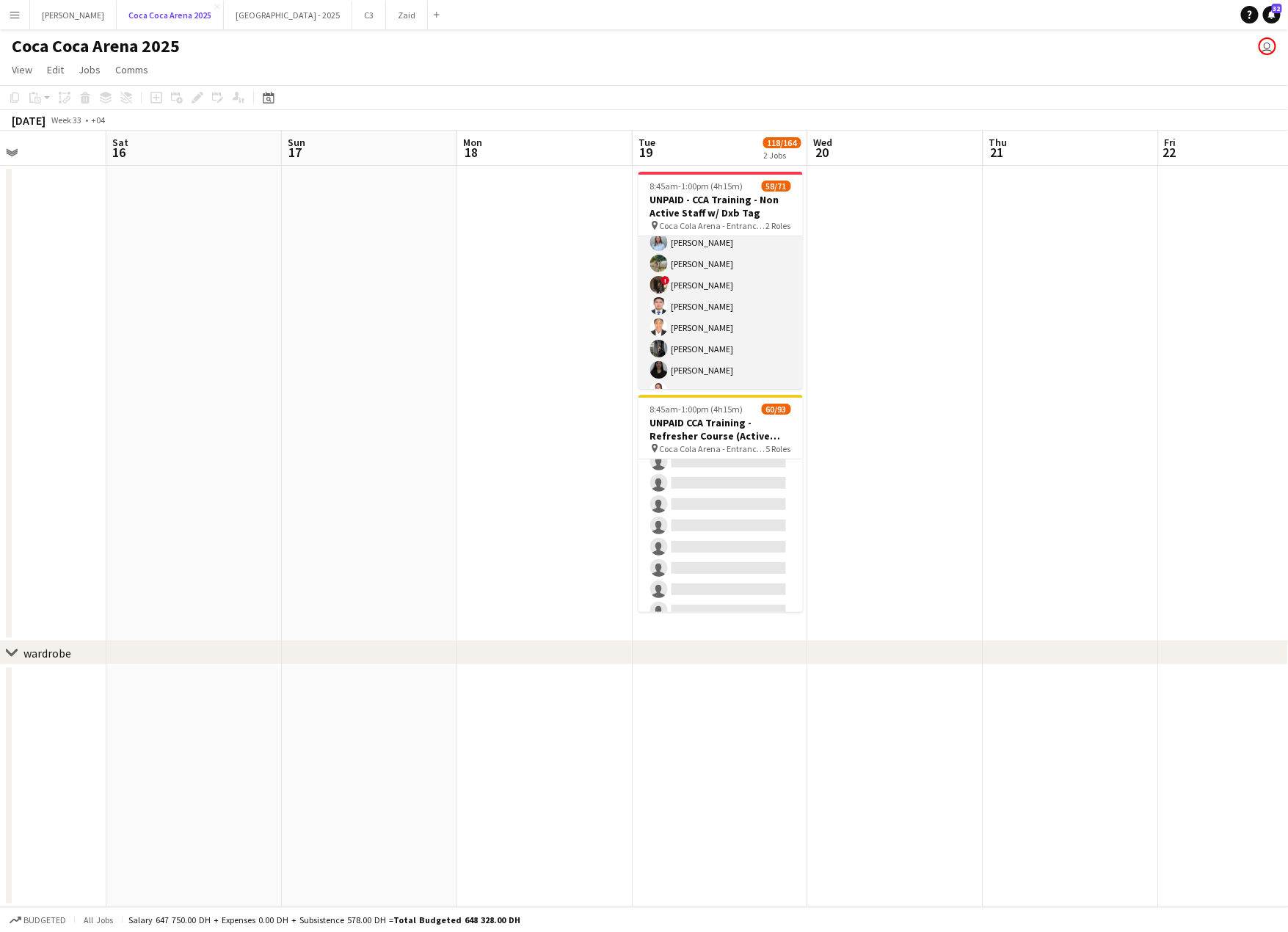
scroll to position [436, 0]
